Goal: Navigation & Orientation: Find specific page/section

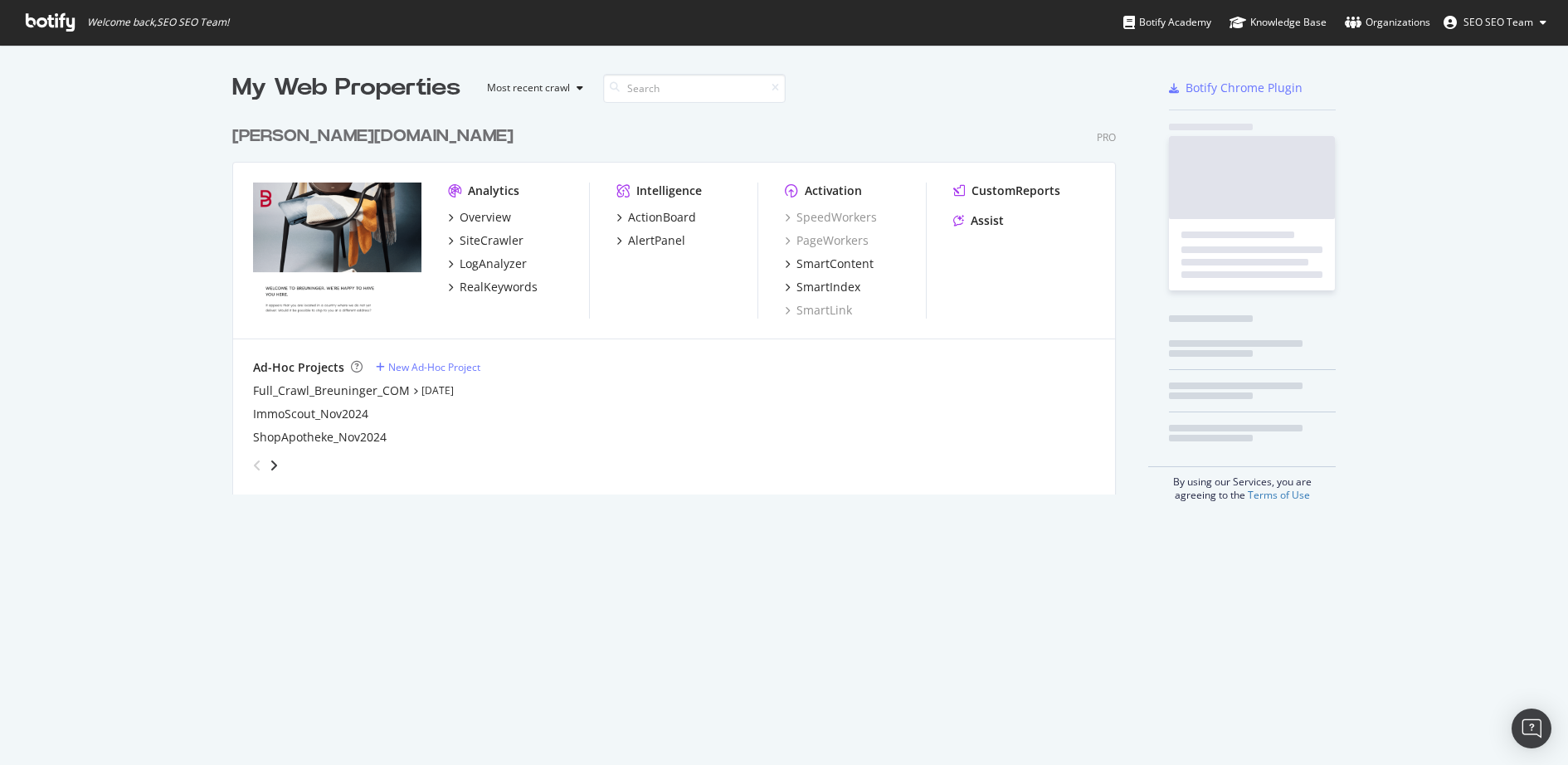
scroll to position [390, 896]
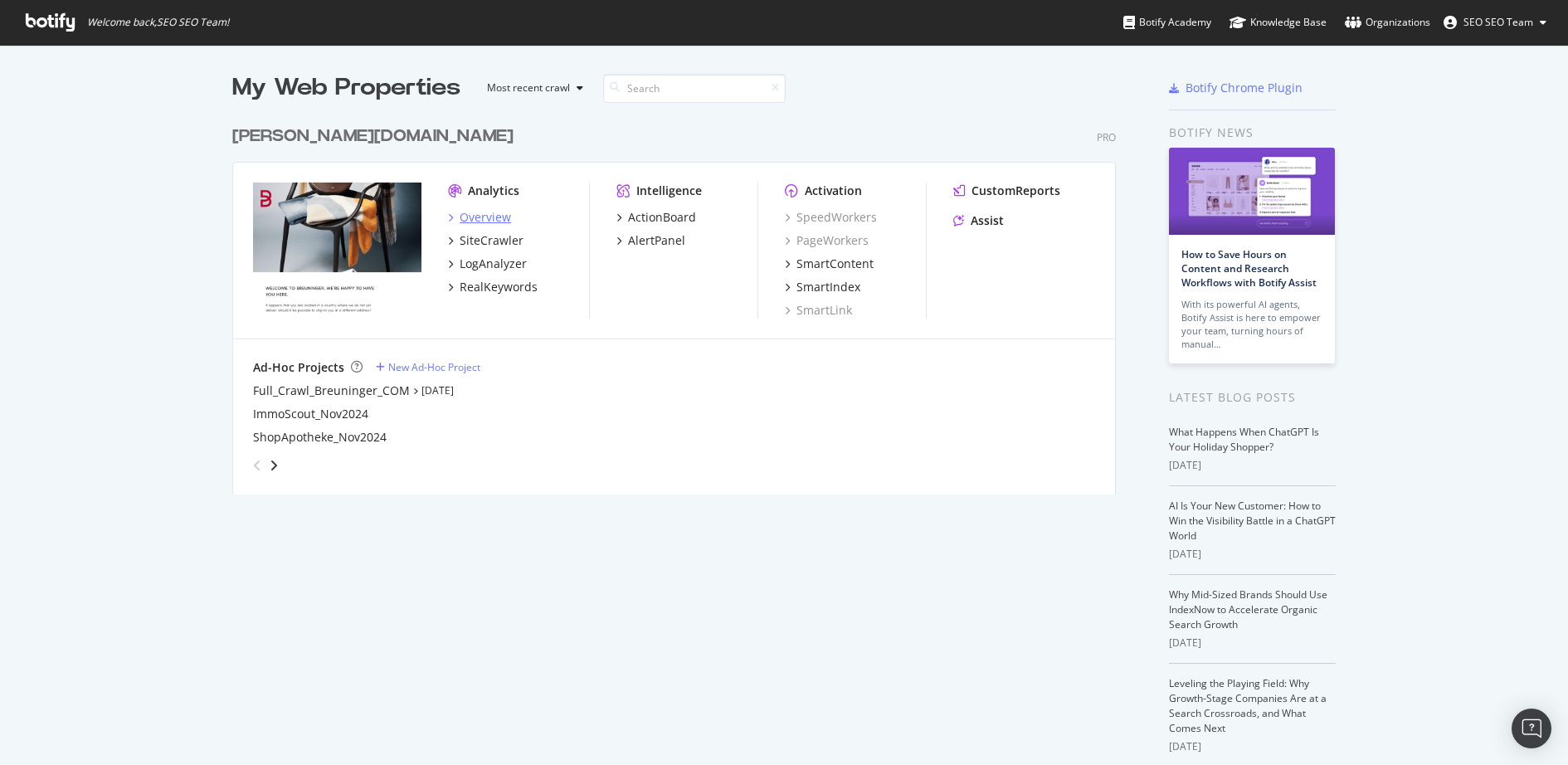
click at [474, 215] on div "Overview" at bounding box center [485, 218] width 51 height 17
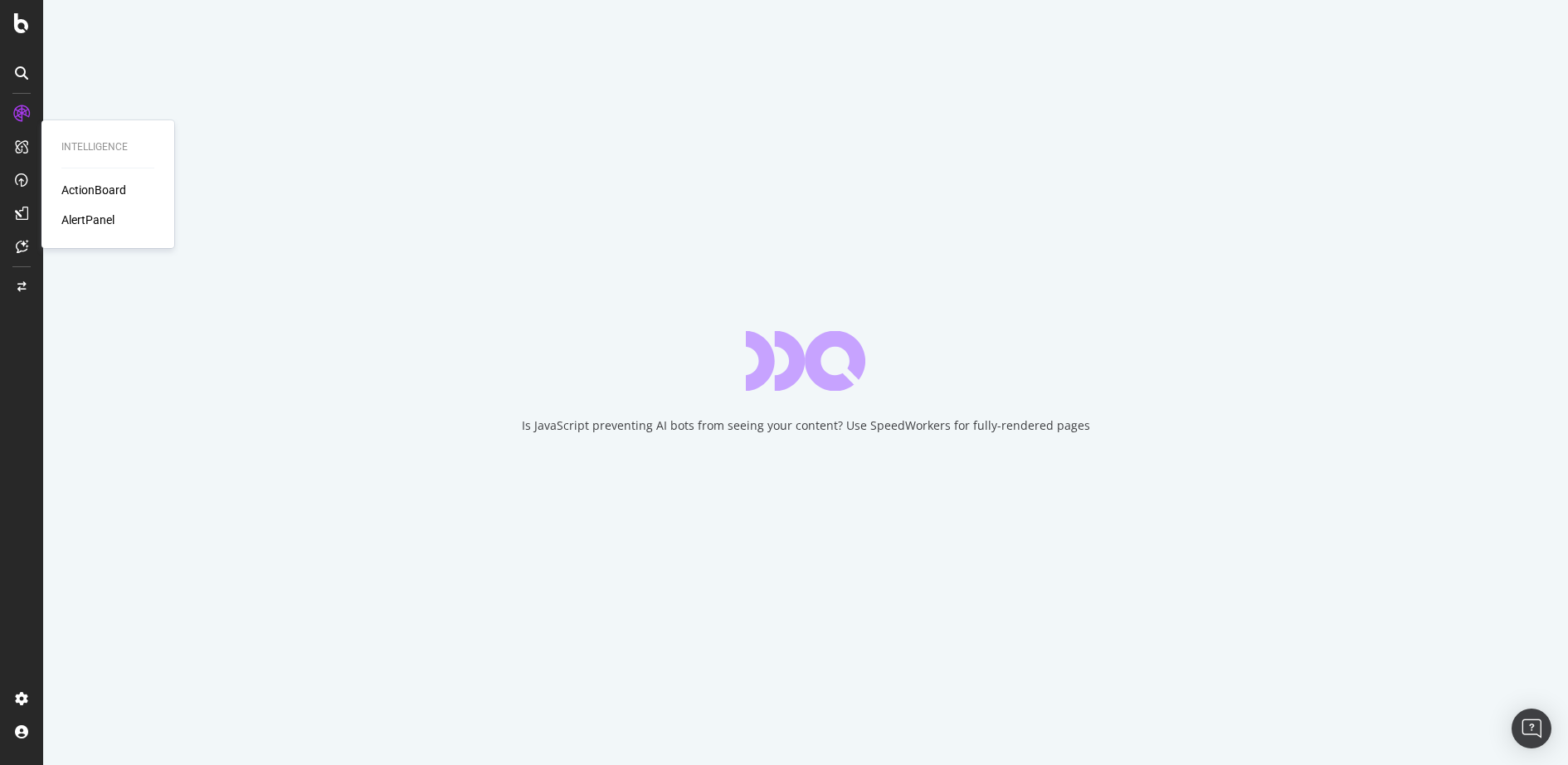
click at [72, 184] on div "ActionBoard" at bounding box center [94, 191] width 64 height 17
